Goal: Register for event/course

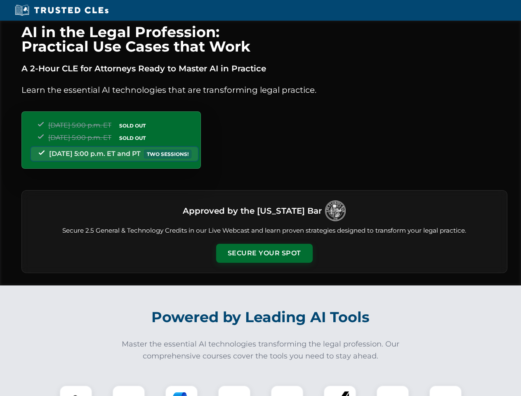
click at [264, 253] on button "Secure Your Spot" at bounding box center [264, 253] width 97 height 19
click at [76, 391] on img at bounding box center [76, 402] width 24 height 24
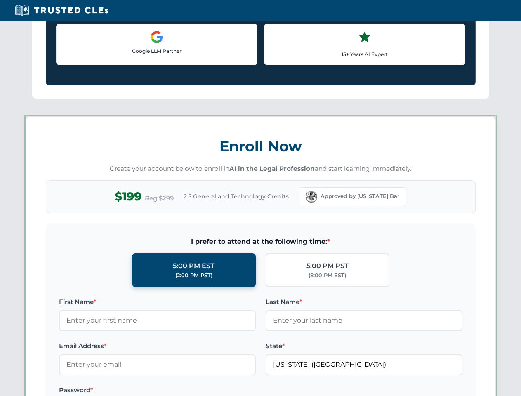
click at [182, 391] on label "Password *" at bounding box center [157, 391] width 197 height 10
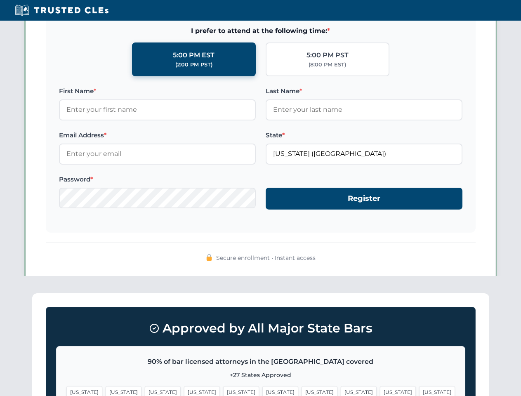
click at [380, 391] on span "[US_STATE]" at bounding box center [398, 392] width 36 height 12
